Goal: Task Accomplishment & Management: Complete application form

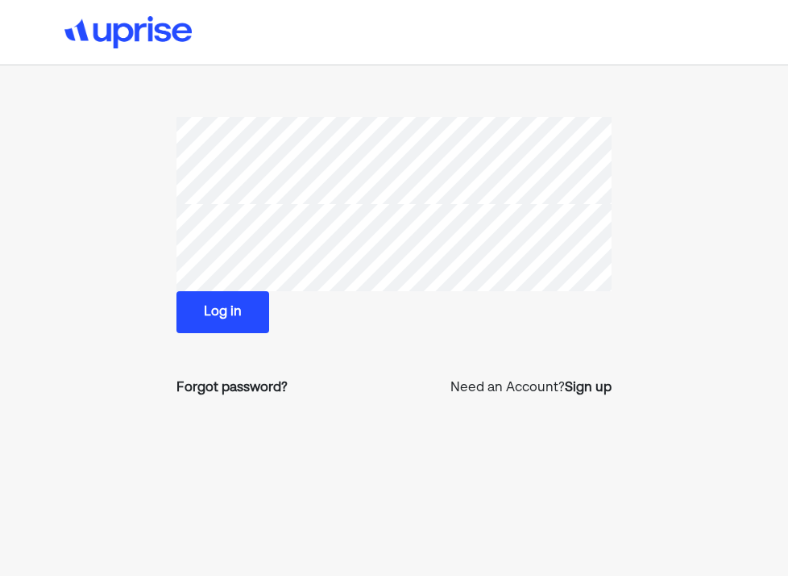
click at [224, 307] on button "Log in" at bounding box center [223, 312] width 93 height 42
click at [227, 387] on div "Forgot password?" at bounding box center [232, 387] width 111 height 19
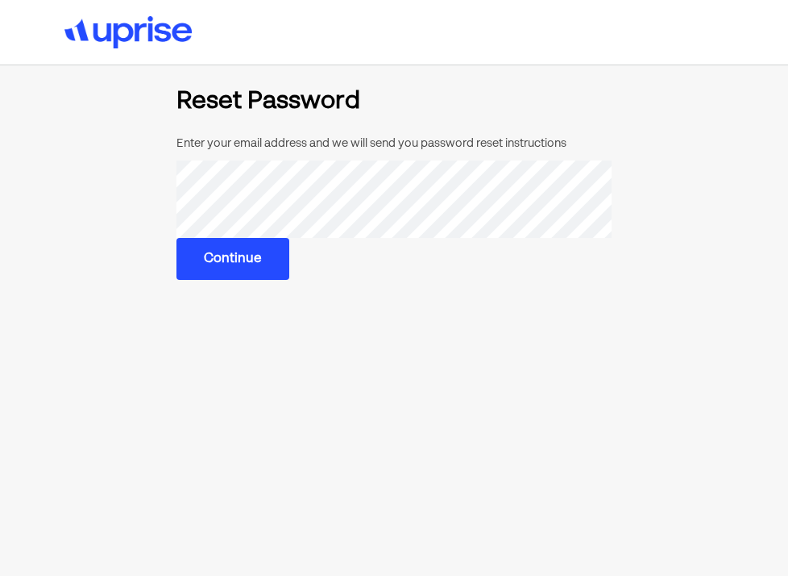
click at [247, 266] on button "Continue" at bounding box center [233, 259] width 113 height 42
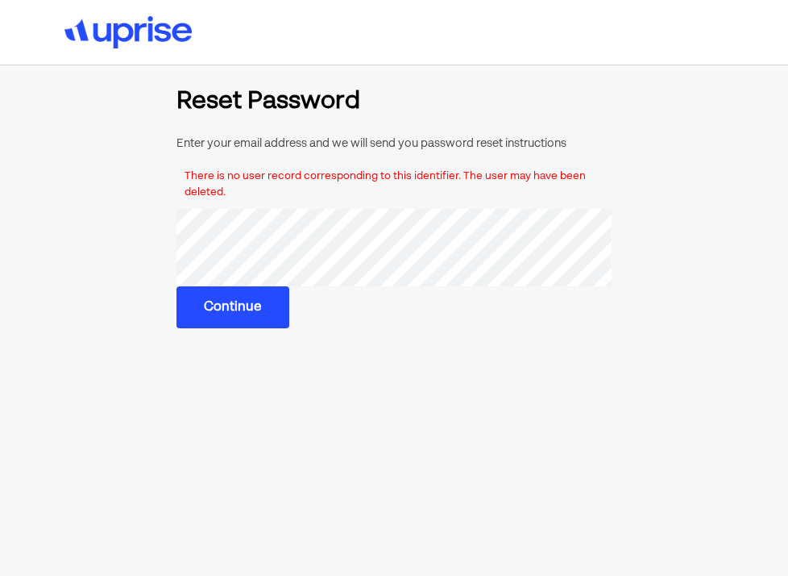
click at [154, 252] on section "Reset Password Enter your email address and we will send you password reset ins…" at bounding box center [394, 208] width 513 height 239
click at [237, 306] on button "Continue" at bounding box center [233, 307] width 113 height 42
click at [220, 307] on button "Continue" at bounding box center [233, 306] width 113 height 42
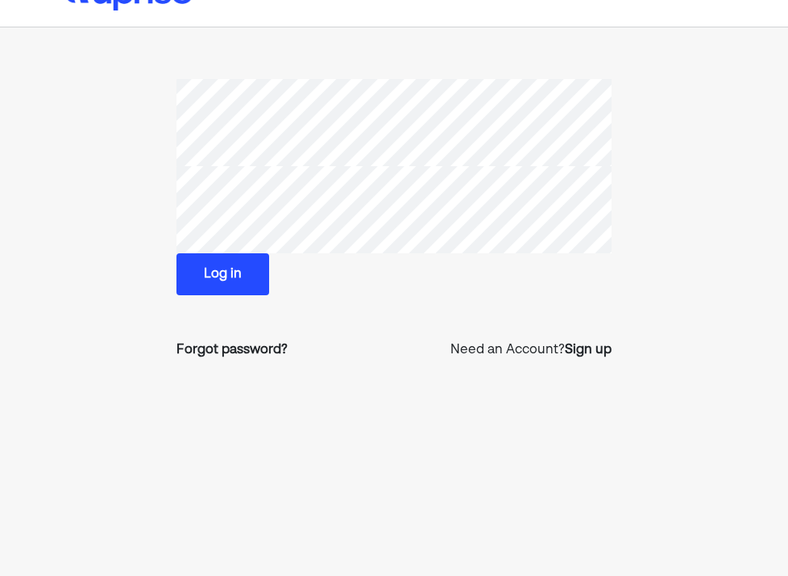
scroll to position [56, 0]
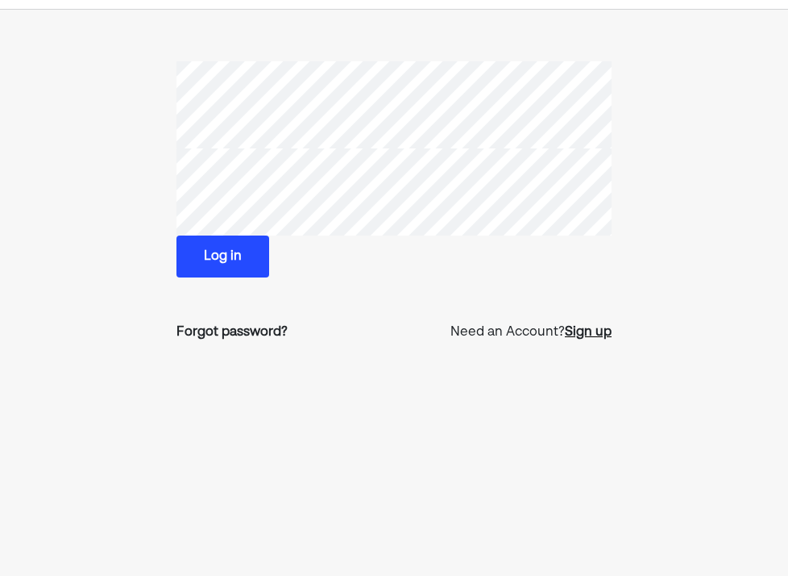
click at [588, 330] on div "Sign up" at bounding box center [588, 331] width 47 height 19
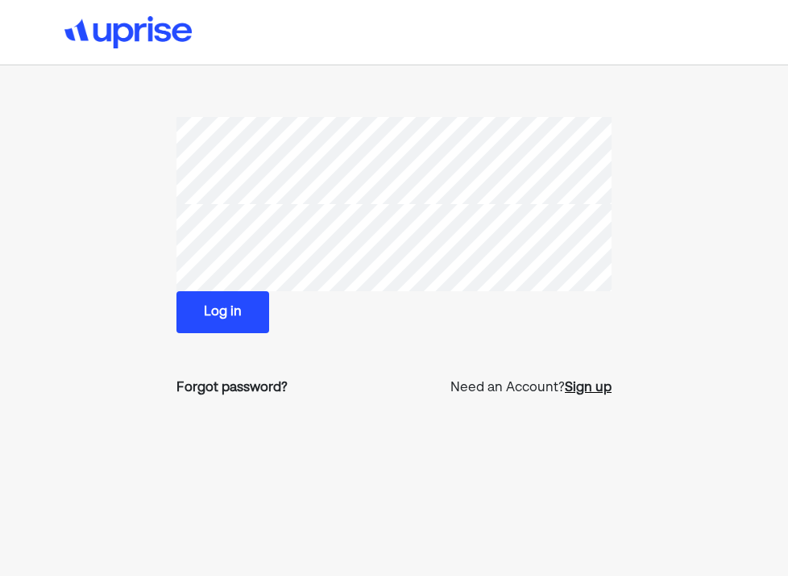
click at [578, 388] on div "Sign up" at bounding box center [588, 387] width 47 height 19
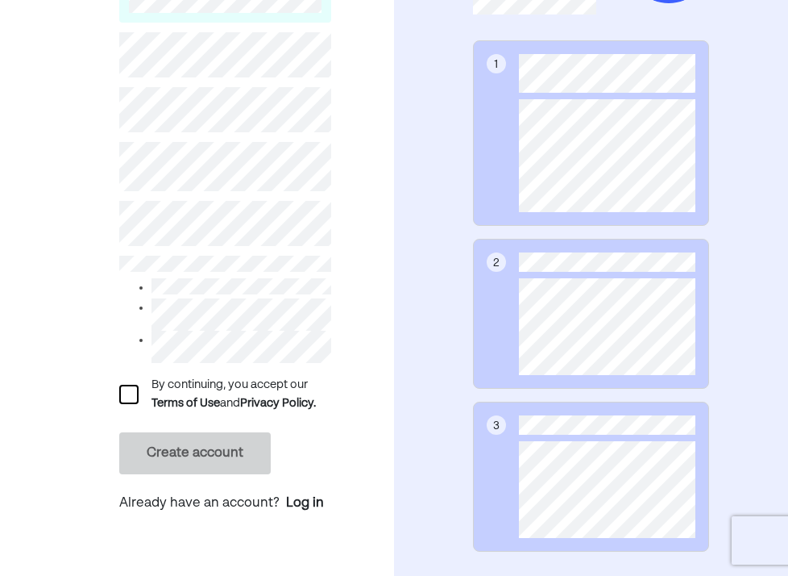
scroll to position [214, 0]
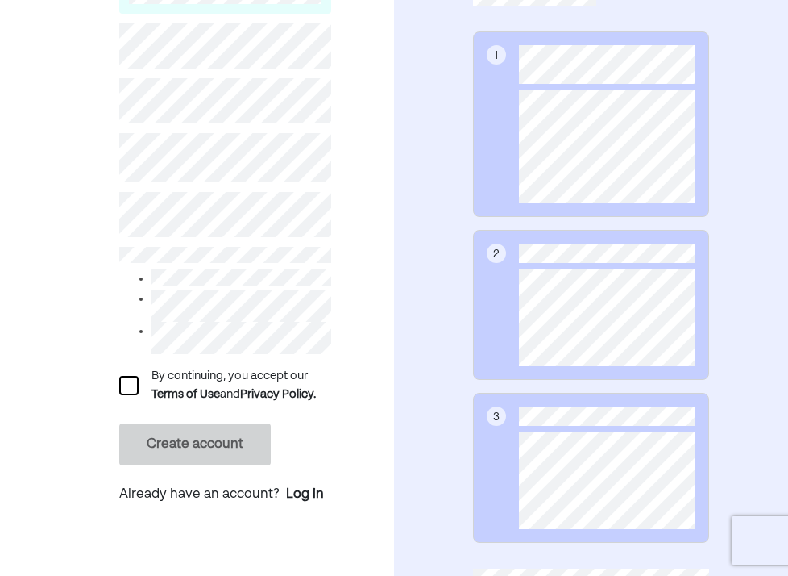
click at [127, 389] on div at bounding box center [128, 385] width 19 height 19
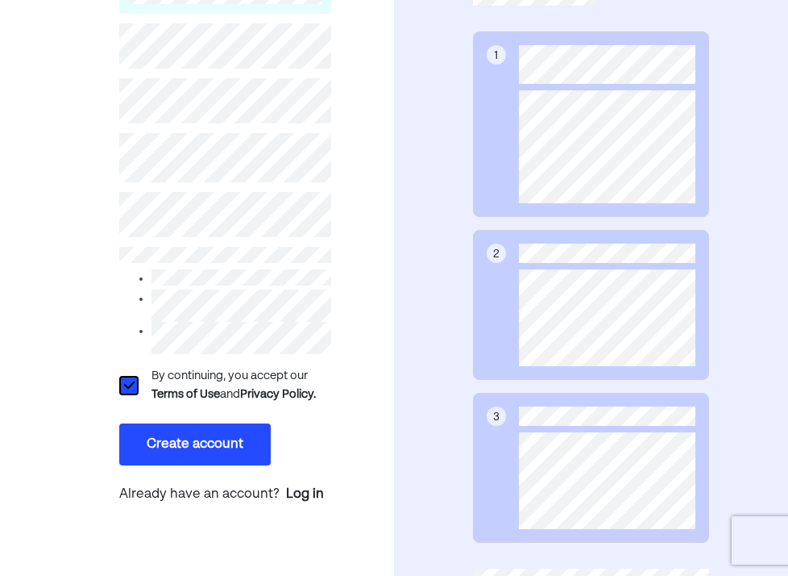
click at [150, 448] on button "Create account" at bounding box center [195, 444] width 152 height 42
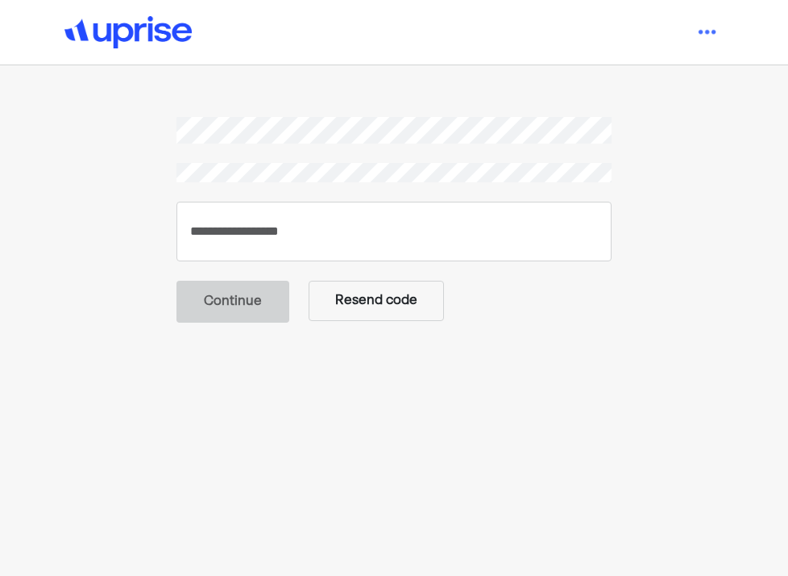
click at [430, 198] on div "Continue Resend code" at bounding box center [394, 220] width 435 height 206
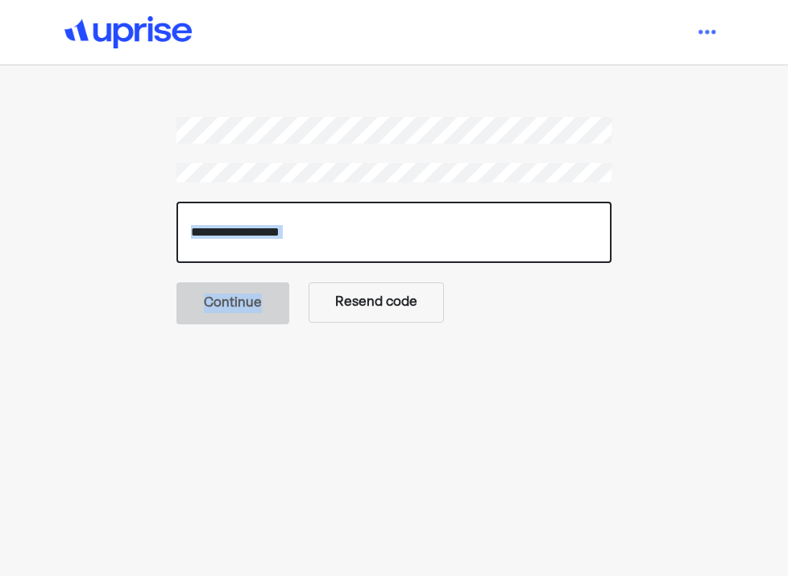
click at [339, 222] on input "number" at bounding box center [394, 232] width 435 height 61
click at [276, 227] on input "number" at bounding box center [394, 232] width 435 height 61
click at [365, 225] on input "number" at bounding box center [394, 232] width 435 height 61
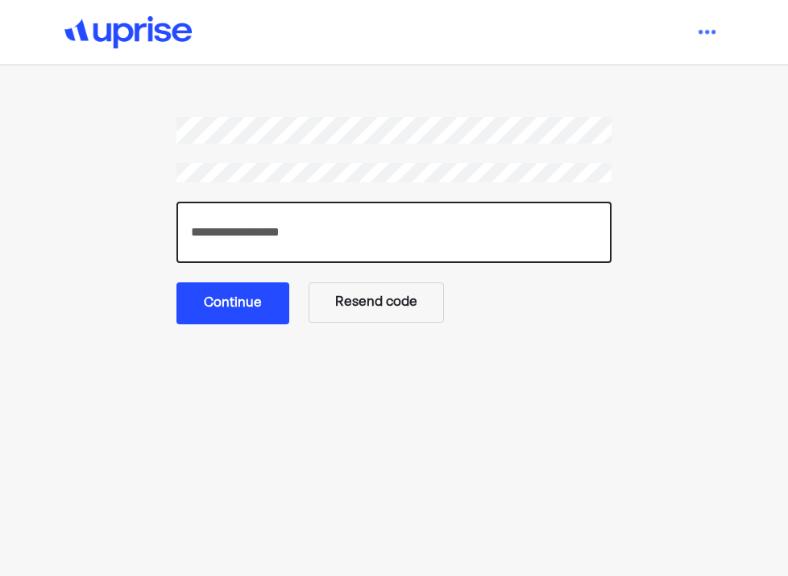
type input "******"
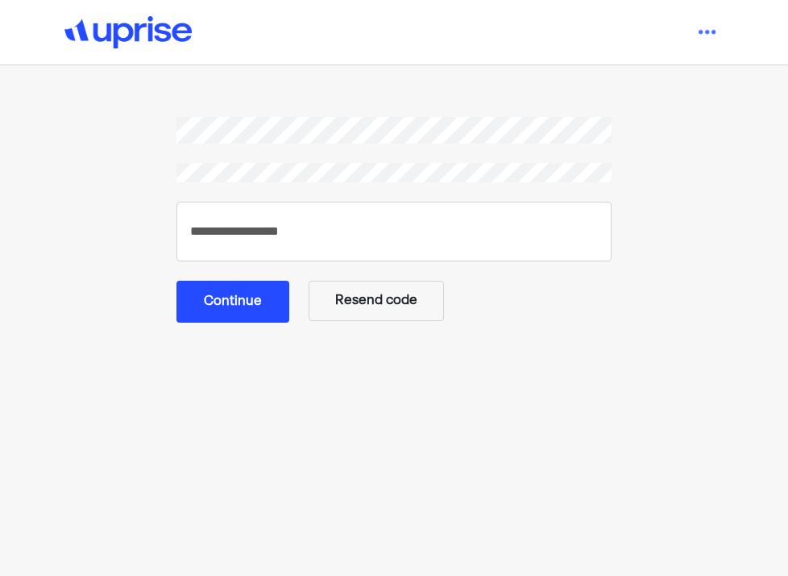
click at [270, 303] on button "Continue" at bounding box center [233, 302] width 113 height 42
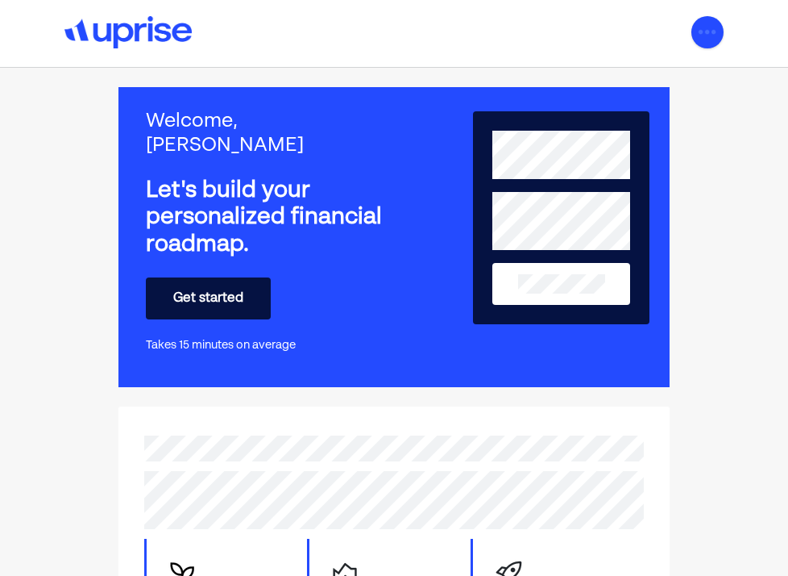
click at [709, 38] on img at bounding box center [708, 32] width 32 height 32
click at [759, 186] on div "Welcome, Samuel Let's build your personalized financial roadmap. Get started Ta…" at bounding box center [394, 416] width 788 height 696
click at [208, 277] on button "Get started" at bounding box center [208, 298] width 125 height 42
